Goal: Task Accomplishment & Management: Use online tool/utility

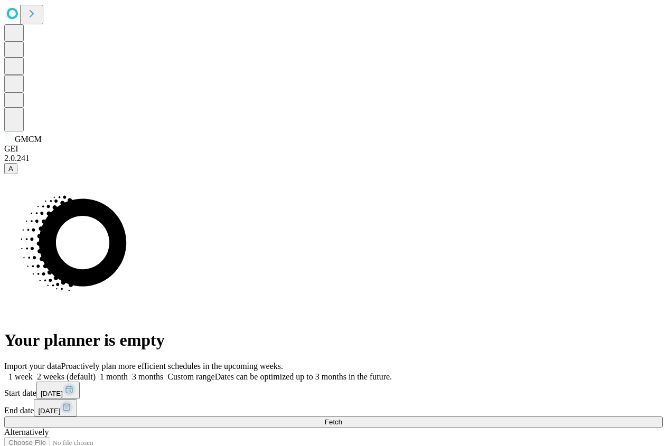
click at [527, 417] on button "Fetch" at bounding box center [333, 422] width 658 height 11
